Goal: Transaction & Acquisition: Purchase product/service

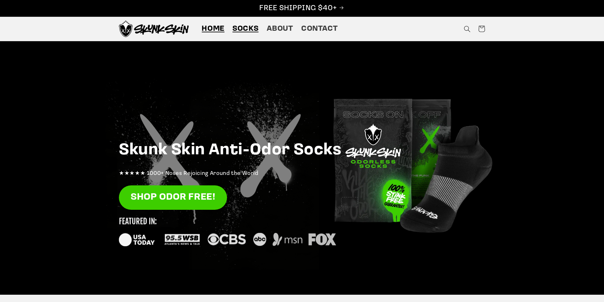
click at [236, 28] on span "Socks" at bounding box center [245, 29] width 26 height 10
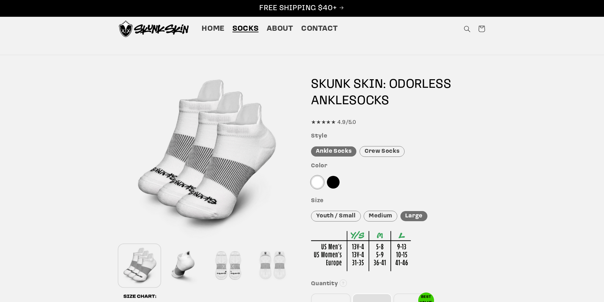
drag, startPoint x: 204, startPoint y: 123, endPoint x: 244, endPoint y: 114, distance: 41.1
click at [244, 114] on div at bounding box center [206, 155] width 174 height 174
click at [390, 156] on div "Crew Socks" at bounding box center [381, 151] width 45 height 11
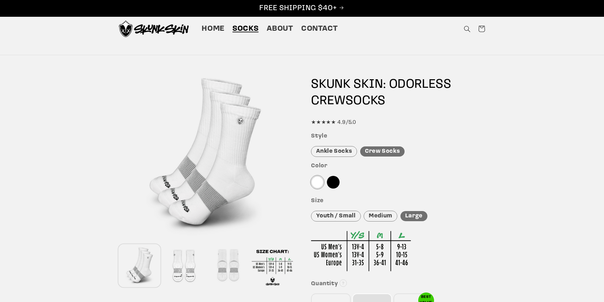
click at [337, 150] on div "Ankle Socks" at bounding box center [334, 151] width 46 height 11
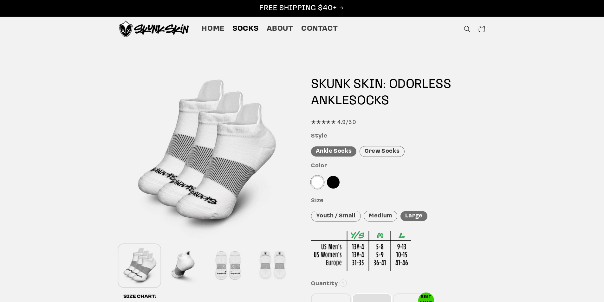
drag, startPoint x: 228, startPoint y: 147, endPoint x: 199, endPoint y: 116, distance: 42.6
drag, startPoint x: 199, startPoint y: 116, endPoint x: 200, endPoint y: 121, distance: 5.3
click at [200, 121] on div at bounding box center [206, 155] width 174 height 174
drag, startPoint x: 200, startPoint y: 121, endPoint x: 225, endPoint y: 112, distance: 26.4
click at [226, 110] on div at bounding box center [206, 155] width 174 height 174
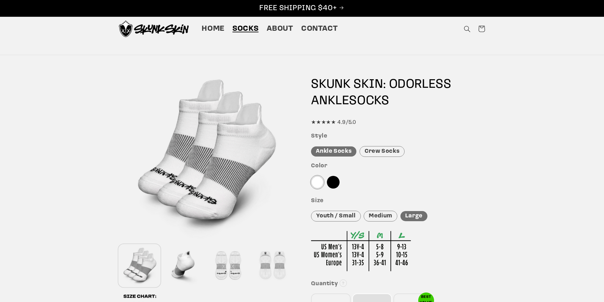
drag, startPoint x: 214, startPoint y: 133, endPoint x: 325, endPoint y: 146, distance: 111.0
click at [325, 146] on div "Features Skunk Skin Odorless Ankle Tab Socks: the best socks for sweaty, nasty …" at bounding box center [301, 271] width 399 height 406
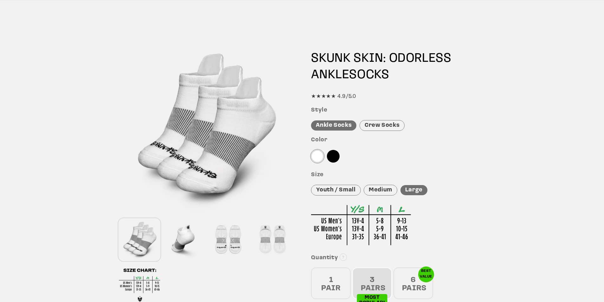
scroll to position [63, 0]
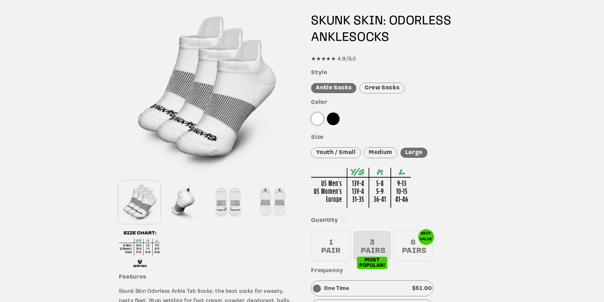
click at [188, 197] on div at bounding box center [183, 203] width 41 height 42
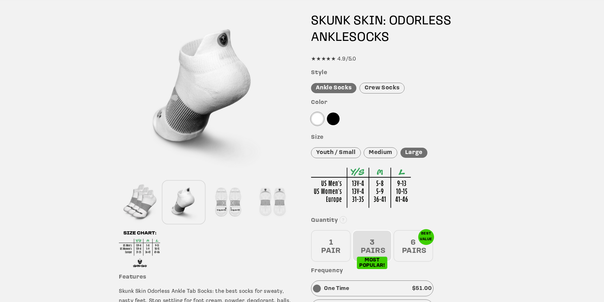
click at [219, 201] on div at bounding box center [227, 203] width 41 height 42
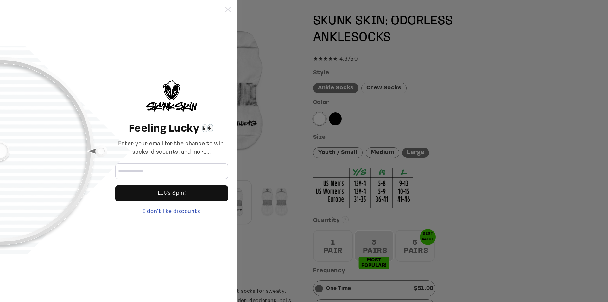
click at [229, 12] on div at bounding box center [228, 9] width 5 height 5
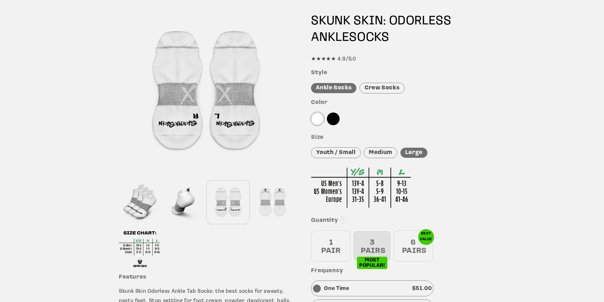
click at [269, 204] on div at bounding box center [272, 203] width 41 height 42
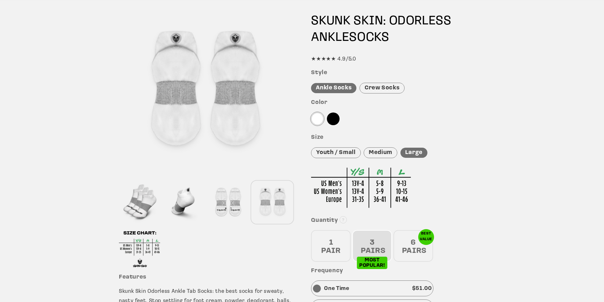
click at [144, 197] on div at bounding box center [139, 203] width 41 height 42
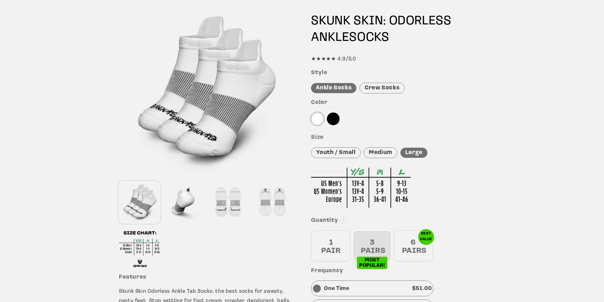
drag, startPoint x: 206, startPoint y: 106, endPoint x: 189, endPoint y: 116, distance: 19.9
click at [190, 116] on div at bounding box center [206, 91] width 174 height 174
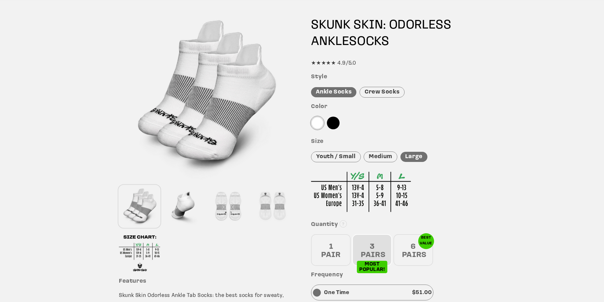
scroll to position [32, 0]
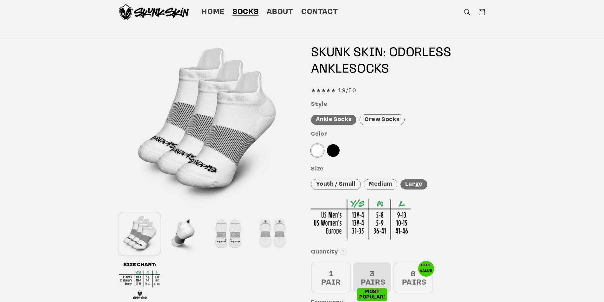
click at [337, 152] on div at bounding box center [333, 150] width 13 height 13
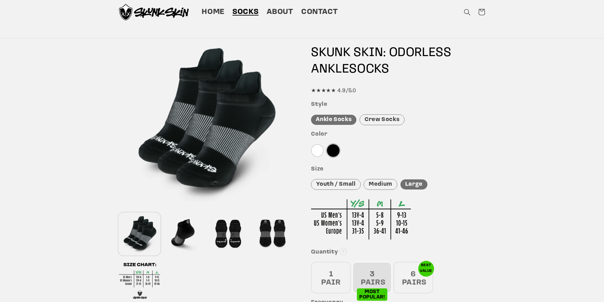
drag, startPoint x: 375, startPoint y: 113, endPoint x: 377, endPoint y: 120, distance: 7.2
click at [375, 114] on div "Style Ankle Socks Crew Socks" at bounding box center [398, 113] width 174 height 24
click at [377, 120] on div "Crew Socks" at bounding box center [381, 119] width 45 height 11
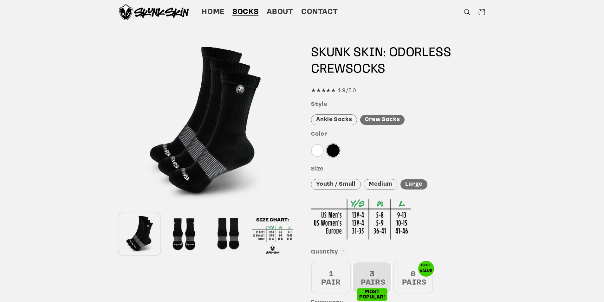
click at [318, 151] on div at bounding box center [317, 150] width 13 height 13
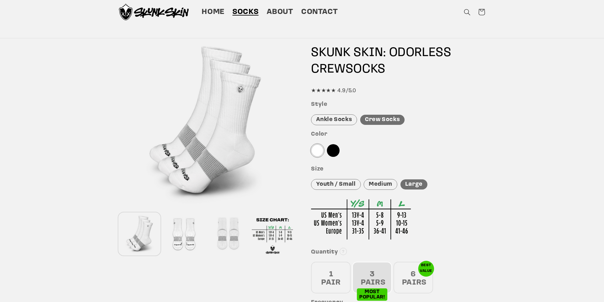
click at [335, 151] on div at bounding box center [333, 150] width 13 height 13
